Goal: Task Accomplishment & Management: Manage account settings

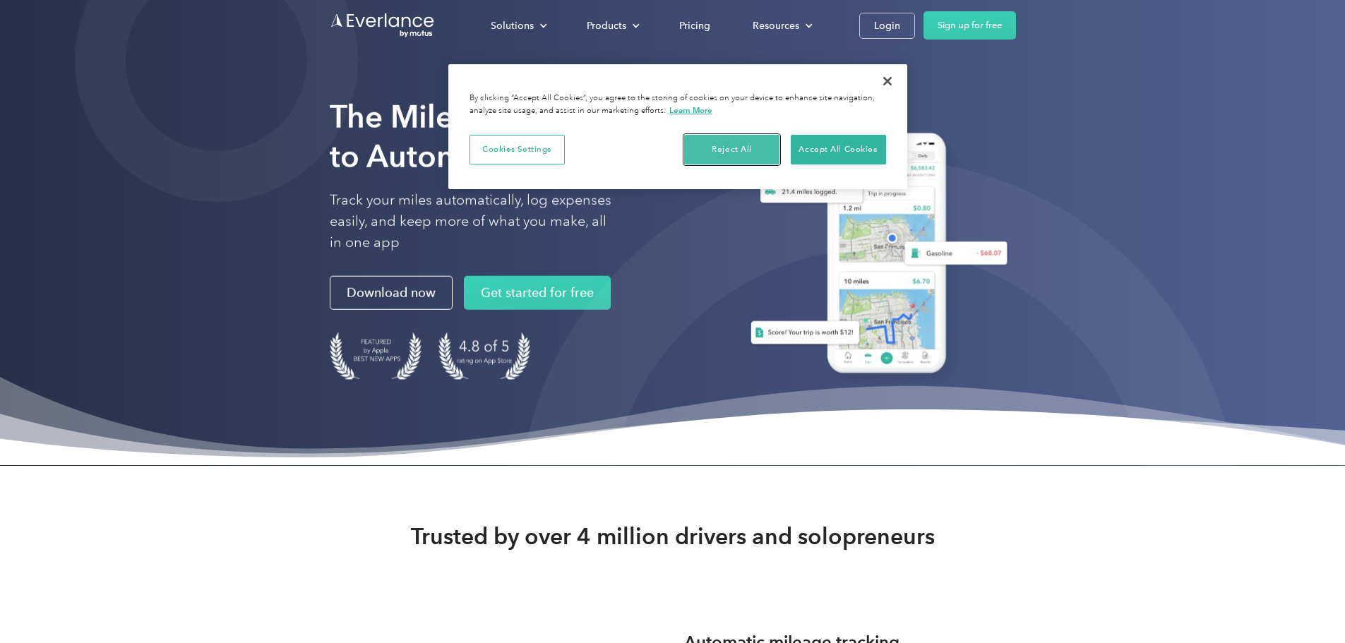
click at [762, 157] on button "Reject All" at bounding box center [731, 150] width 95 height 30
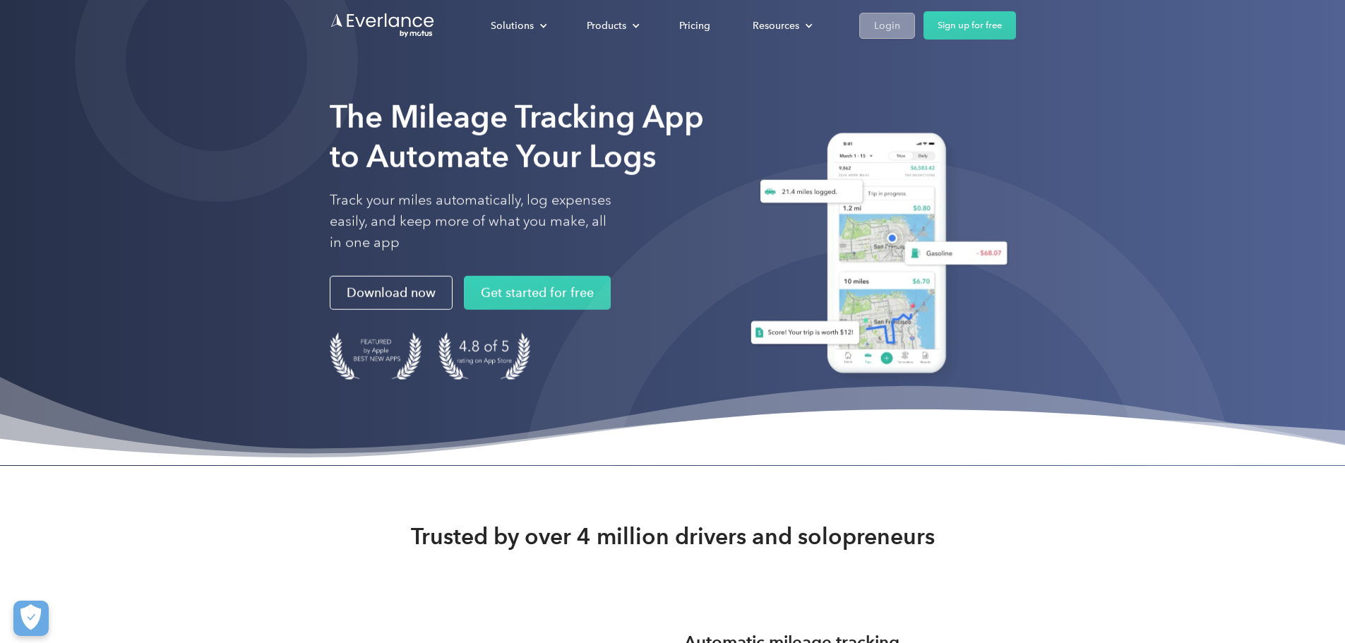
click at [900, 30] on div "Login" at bounding box center [887, 26] width 26 height 18
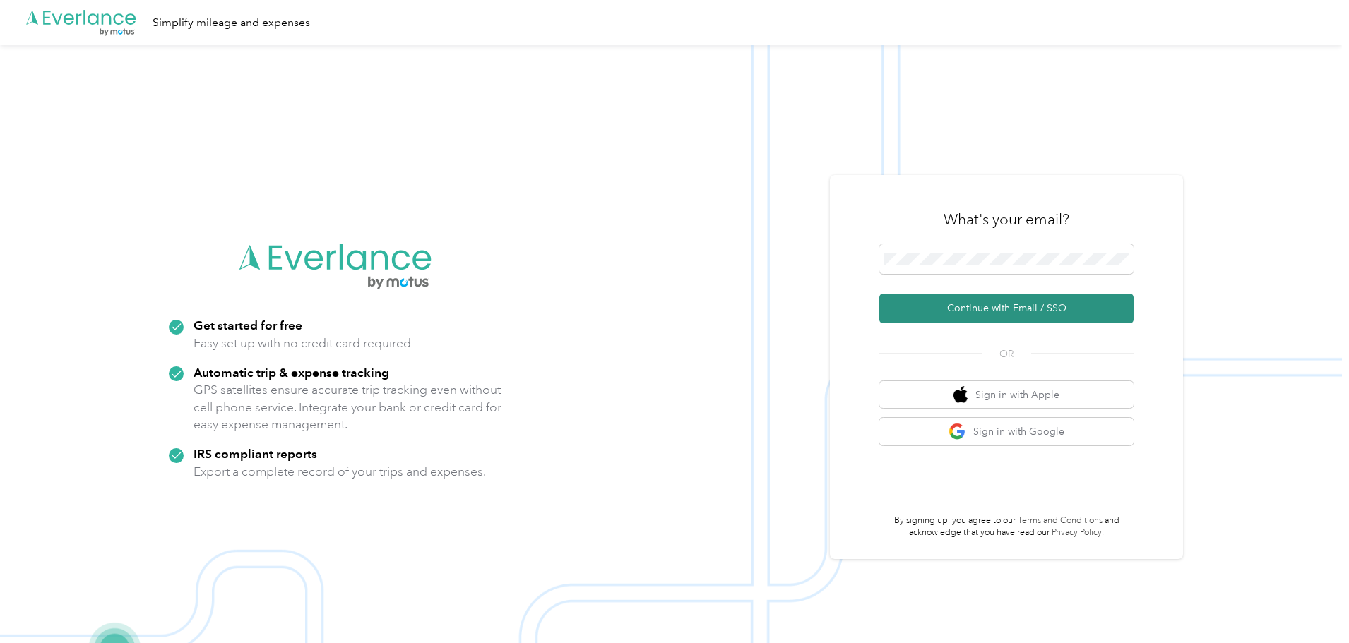
click at [1001, 304] on button "Continue with Email / SSO" at bounding box center [1006, 309] width 254 height 30
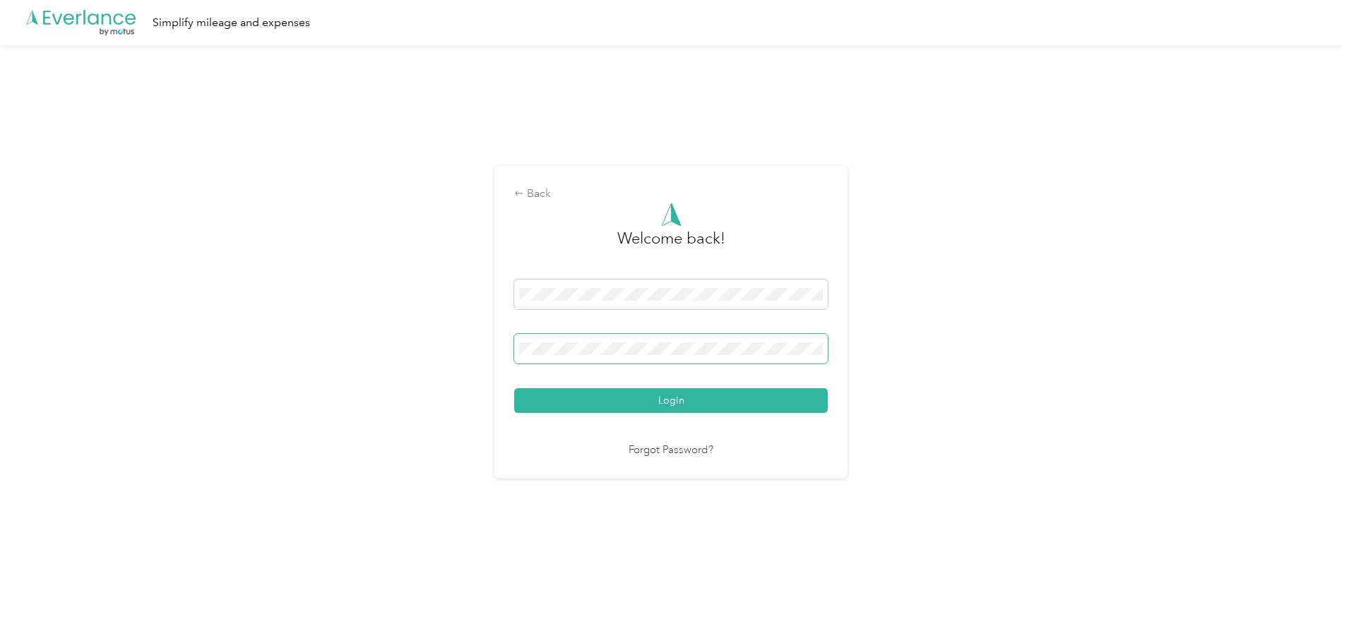
click at [590, 341] on span at bounding box center [671, 349] width 314 height 30
click at [514, 388] on button "Login" at bounding box center [671, 400] width 314 height 25
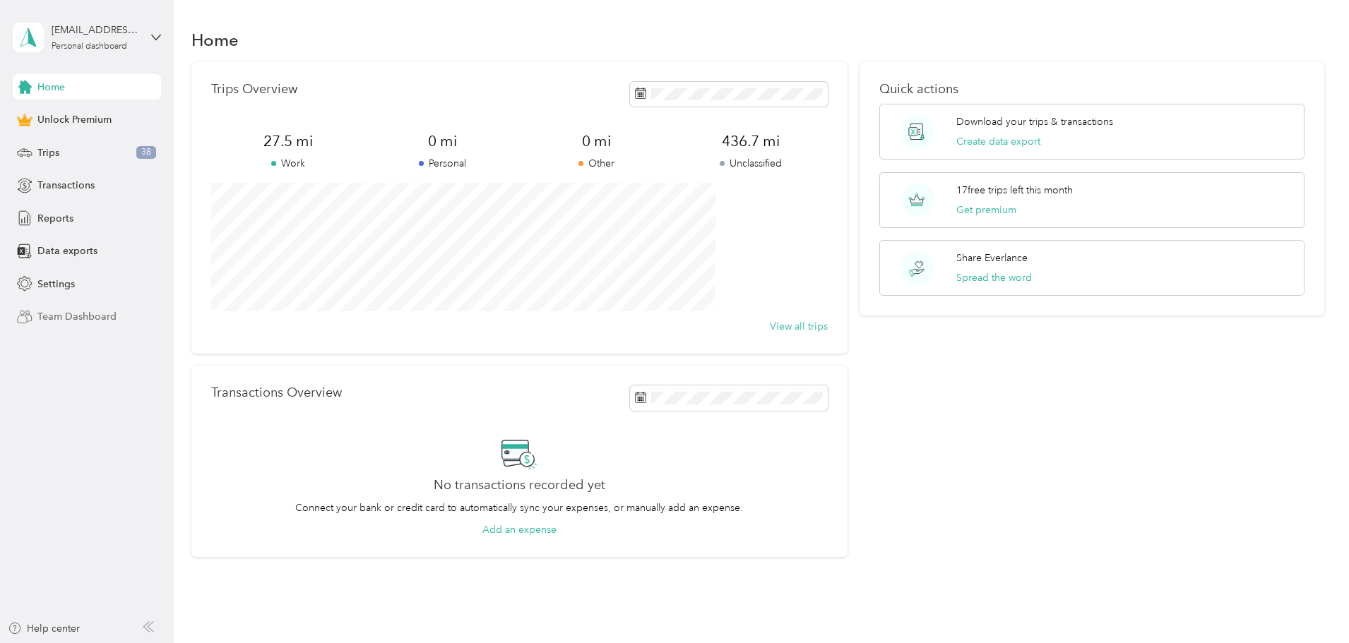
click at [49, 315] on span "Team Dashboard" at bounding box center [76, 316] width 79 height 15
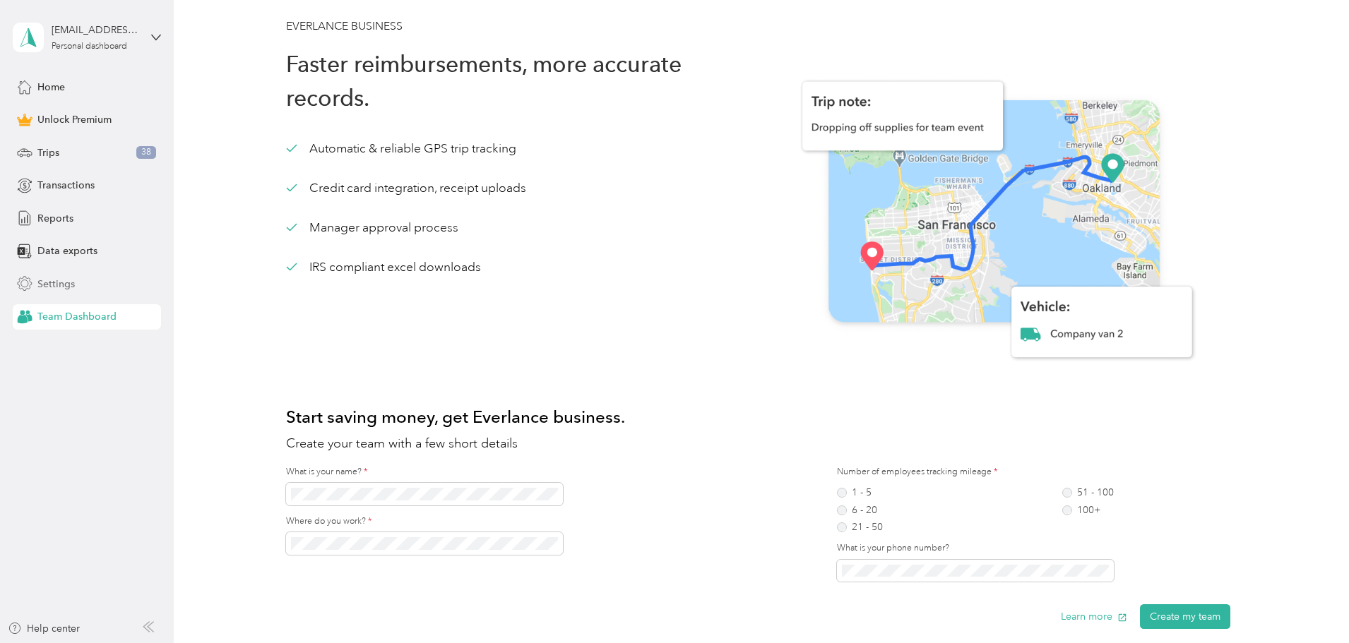
click at [101, 284] on div "Settings" at bounding box center [87, 283] width 148 height 25
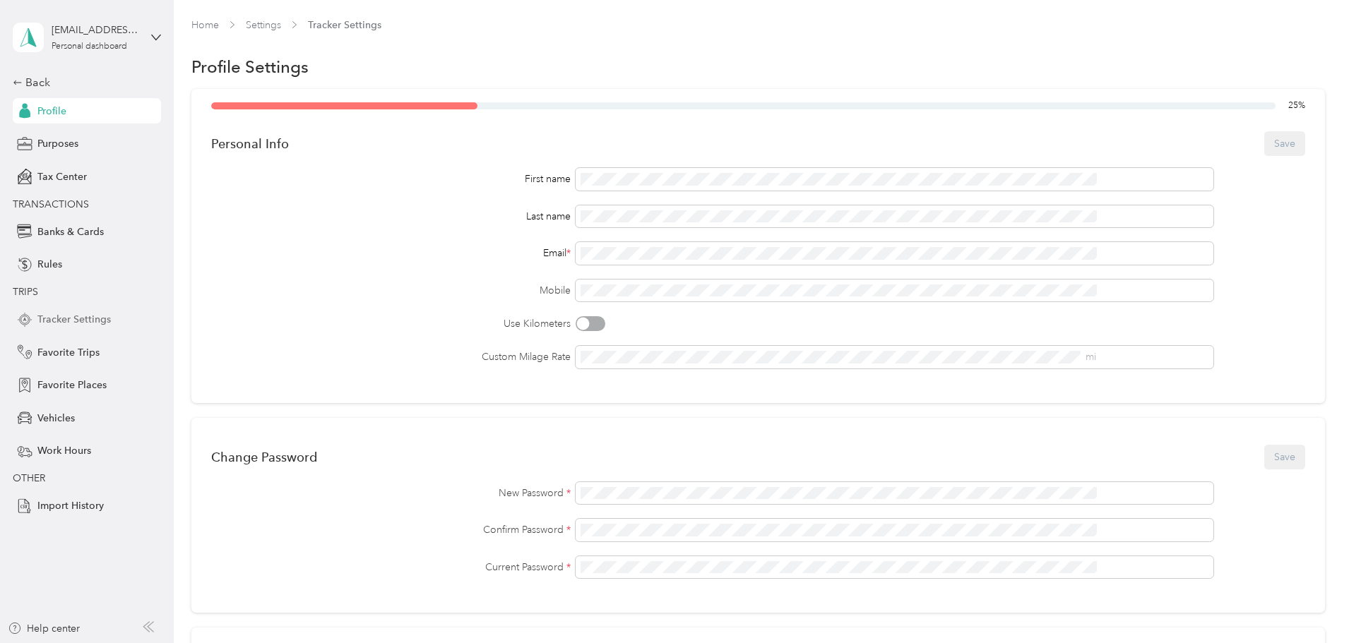
click at [56, 319] on span "Tracker Settings" at bounding box center [73, 319] width 73 height 15
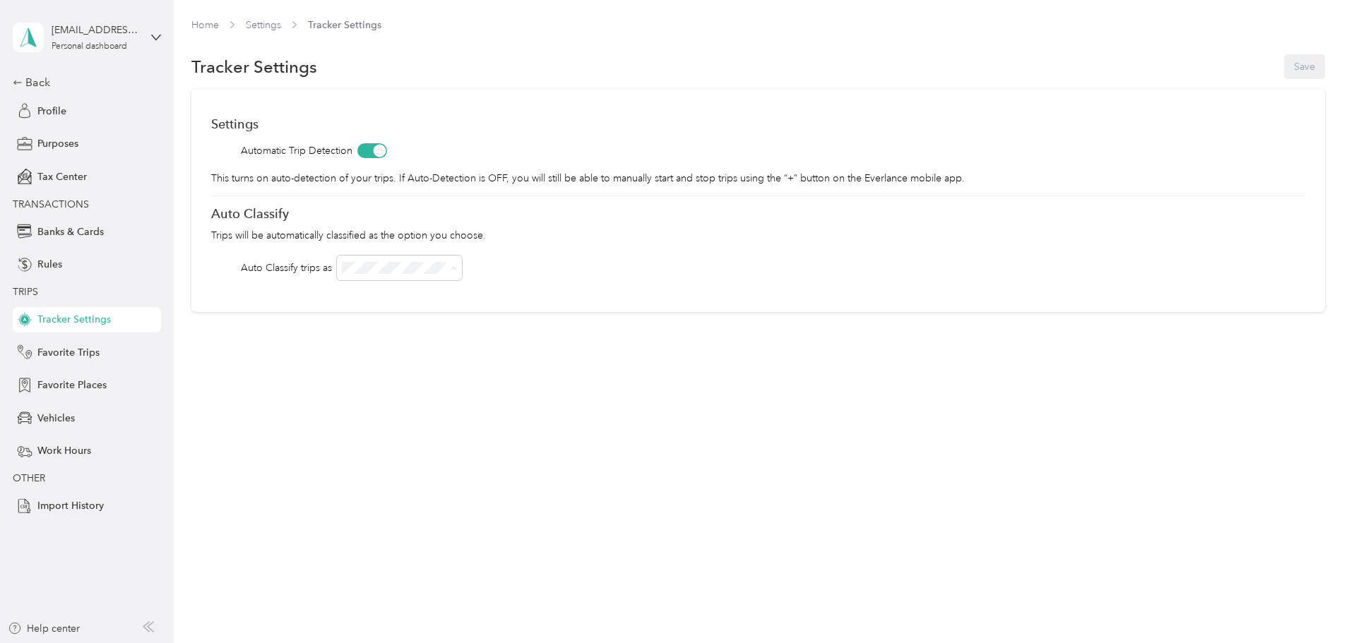
click at [487, 298] on div "Work" at bounding box center [494, 294] width 105 height 15
click at [260, 321] on div "Home Settings Tracker Settings Tracker Settings Save Settings Automatic Trip De…" at bounding box center [758, 194] width 1168 height 389
click at [64, 261] on div "Rules" at bounding box center [87, 264] width 148 height 25
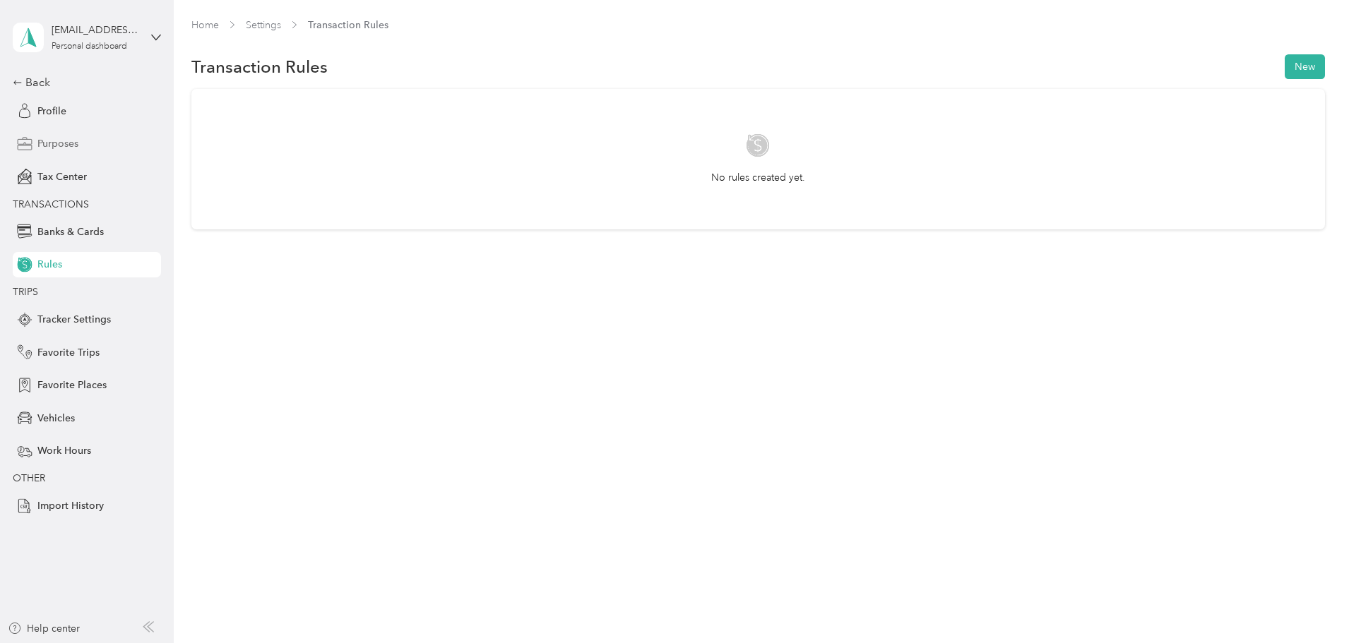
click at [71, 144] on span "Purposes" at bounding box center [57, 143] width 41 height 15
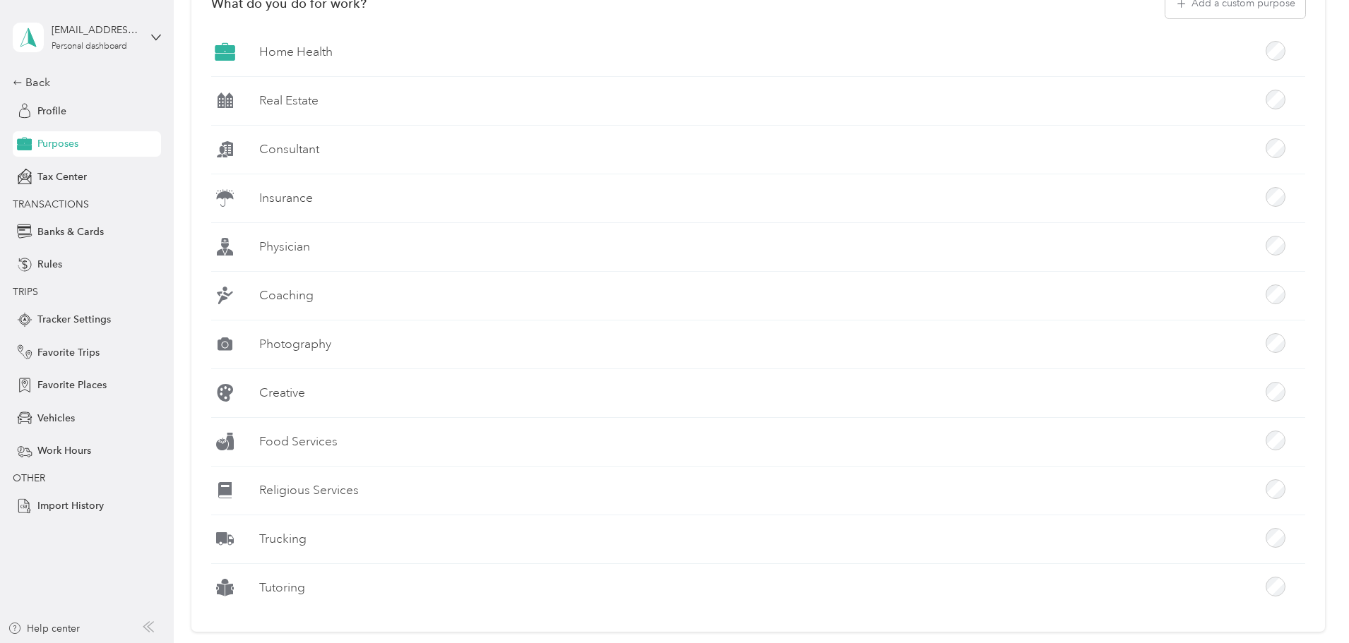
scroll to position [353, 0]
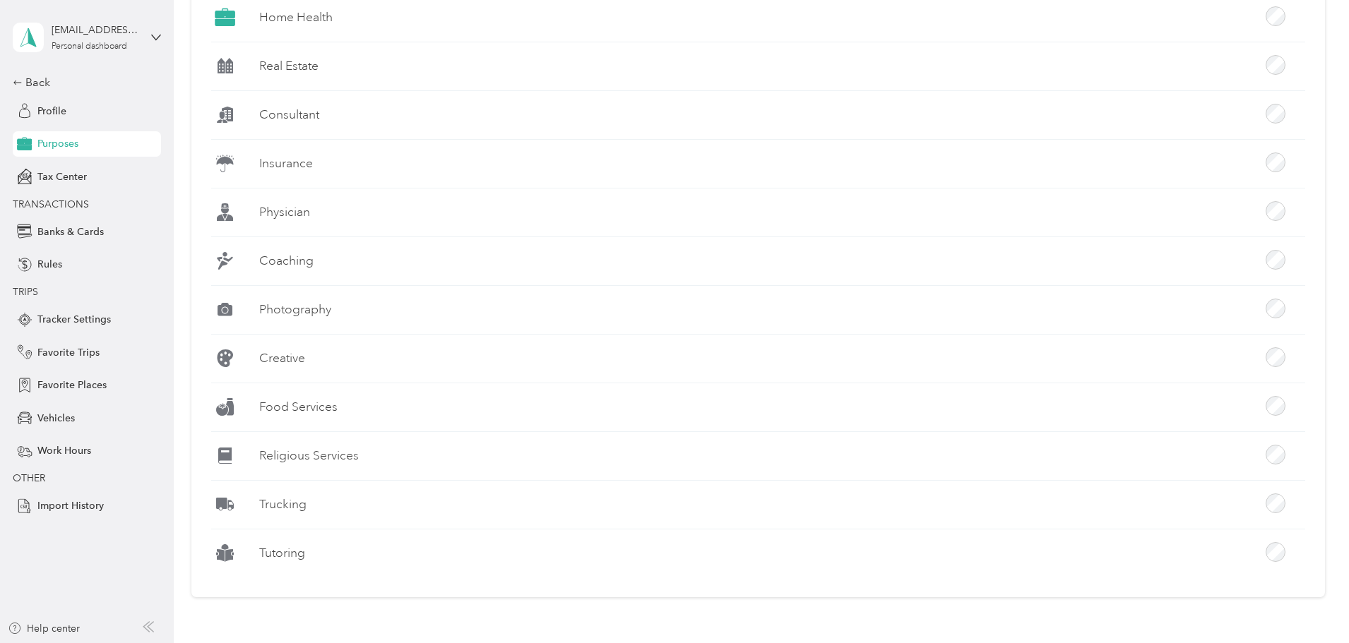
click at [417, 220] on div "Physician" at bounding box center [758, 217] width 1094 height 39
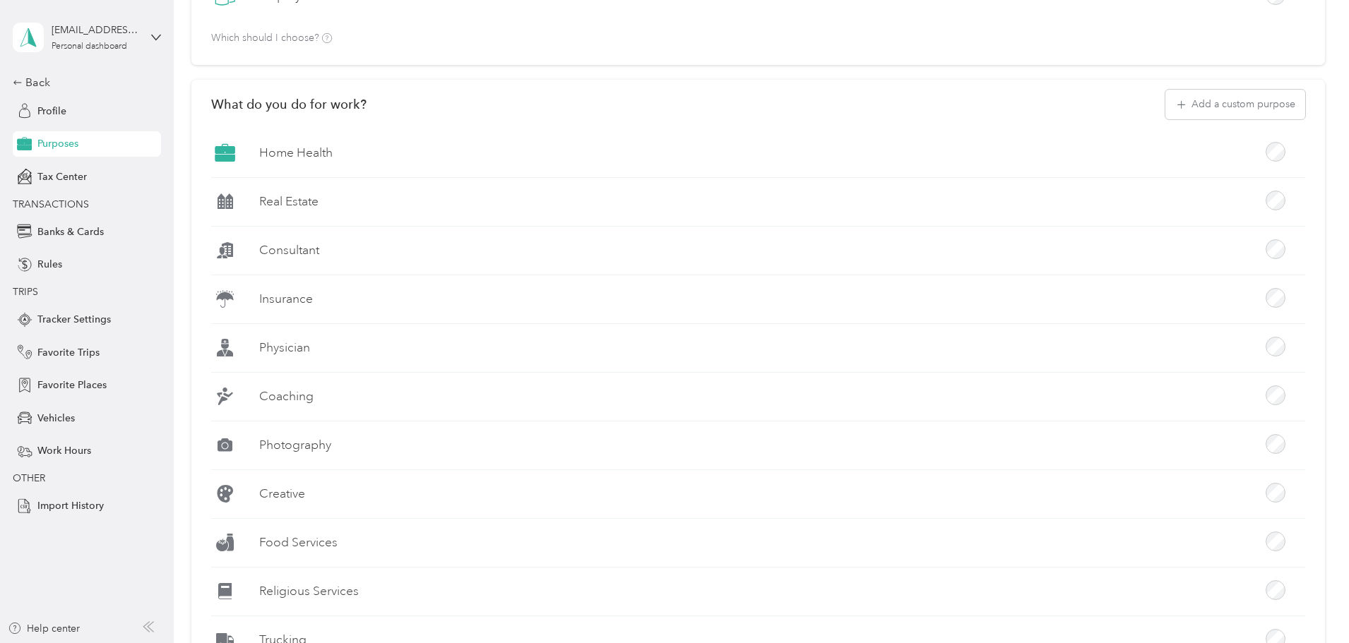
scroll to position [212, 0]
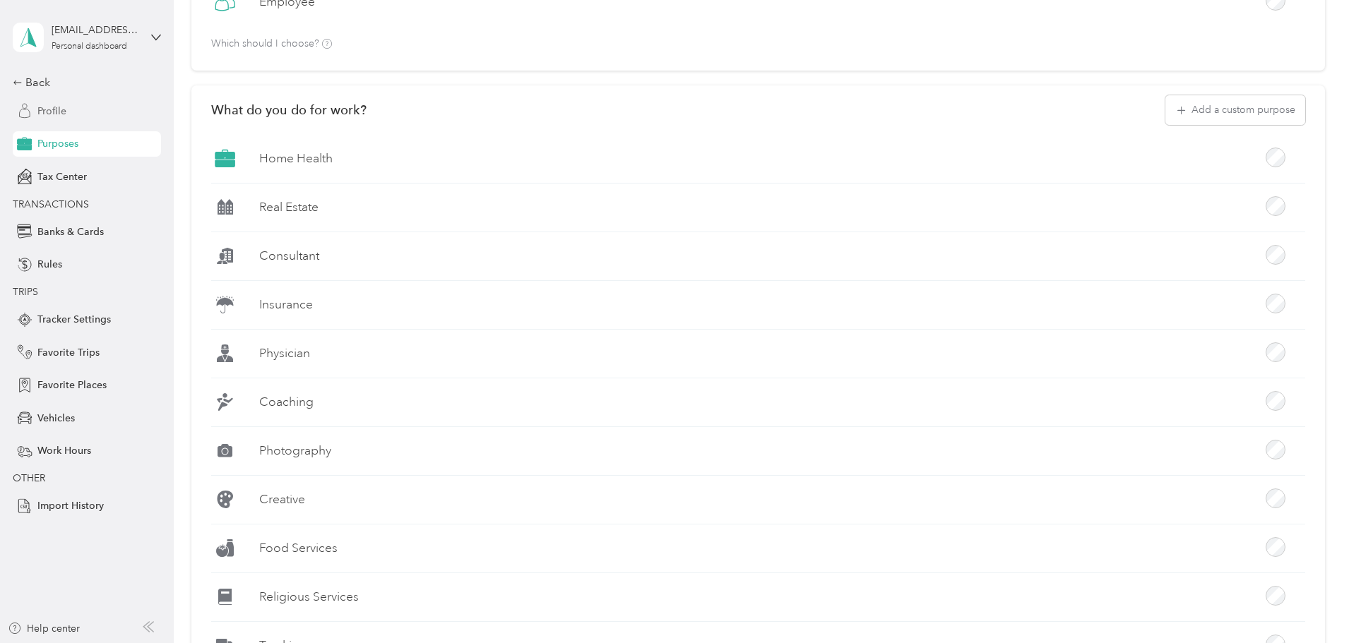
click at [64, 105] on span "Profile" at bounding box center [51, 111] width 29 height 15
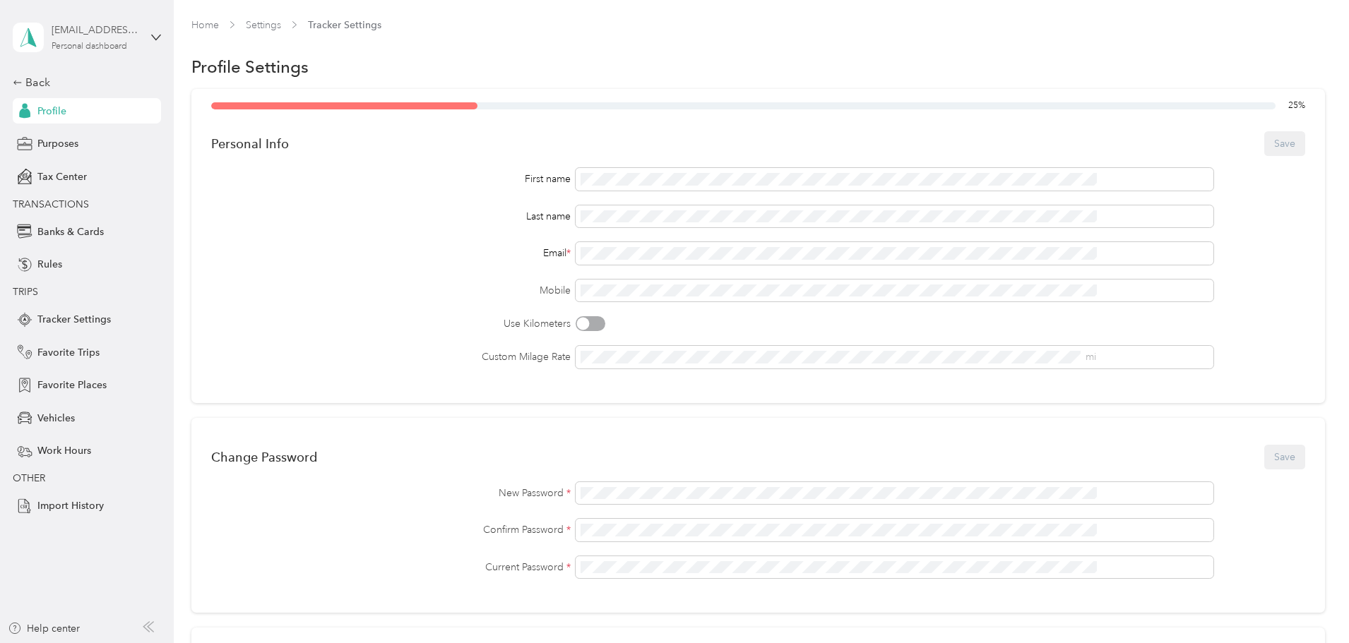
click at [109, 49] on div "Personal dashboard" at bounding box center [90, 46] width 76 height 8
click at [79, 112] on div "Log out" at bounding box center [162, 116] width 278 height 25
